Goal: Find specific page/section: Find specific page/section

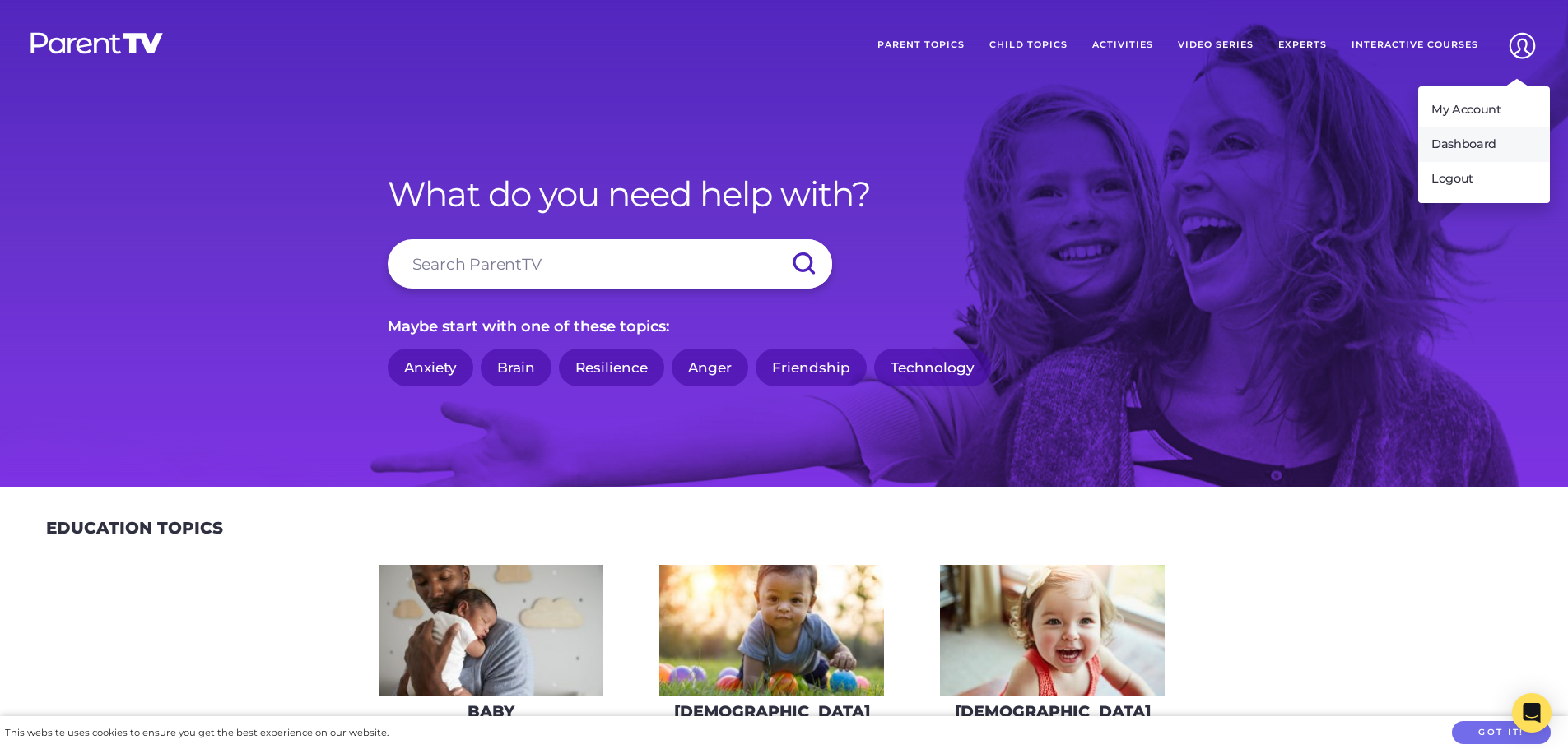
click at [1477, 136] on link "Dashboard" at bounding box center [1483, 145] width 132 height 35
